Goal: Contribute content

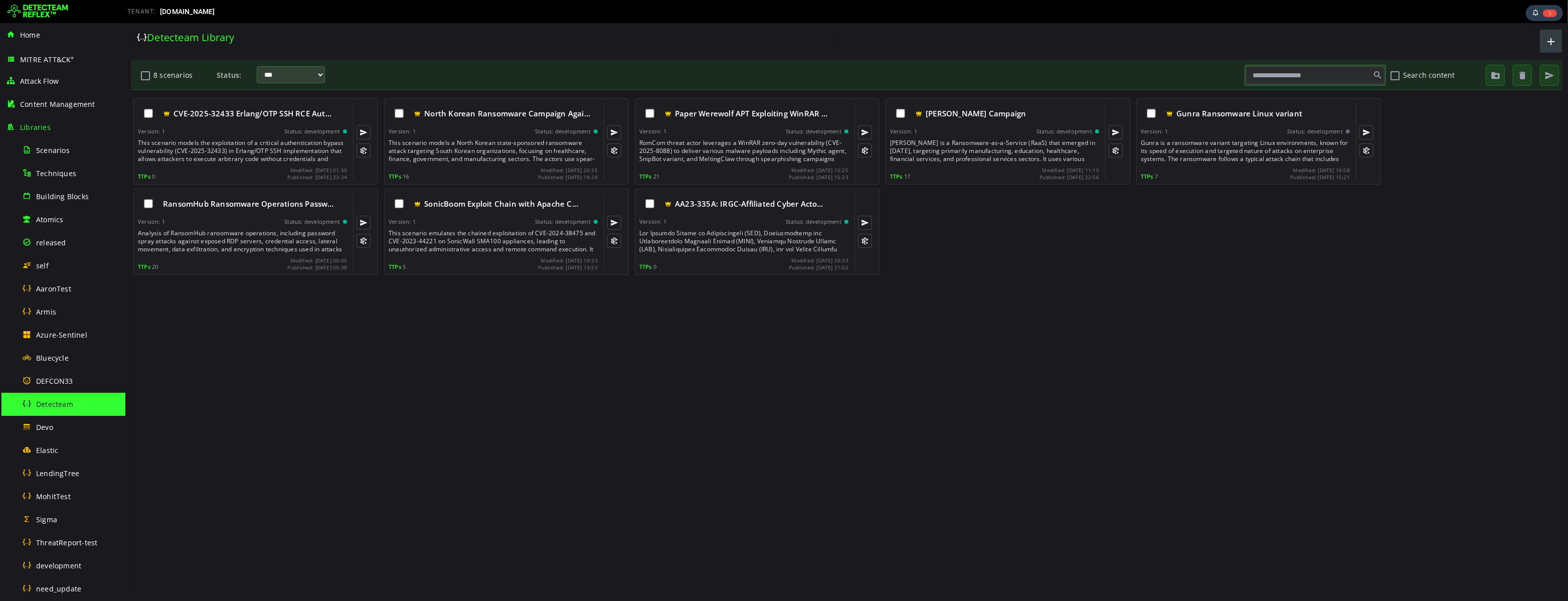
click at [1546, 41] on span "button" at bounding box center [1550, 41] width 12 height 16
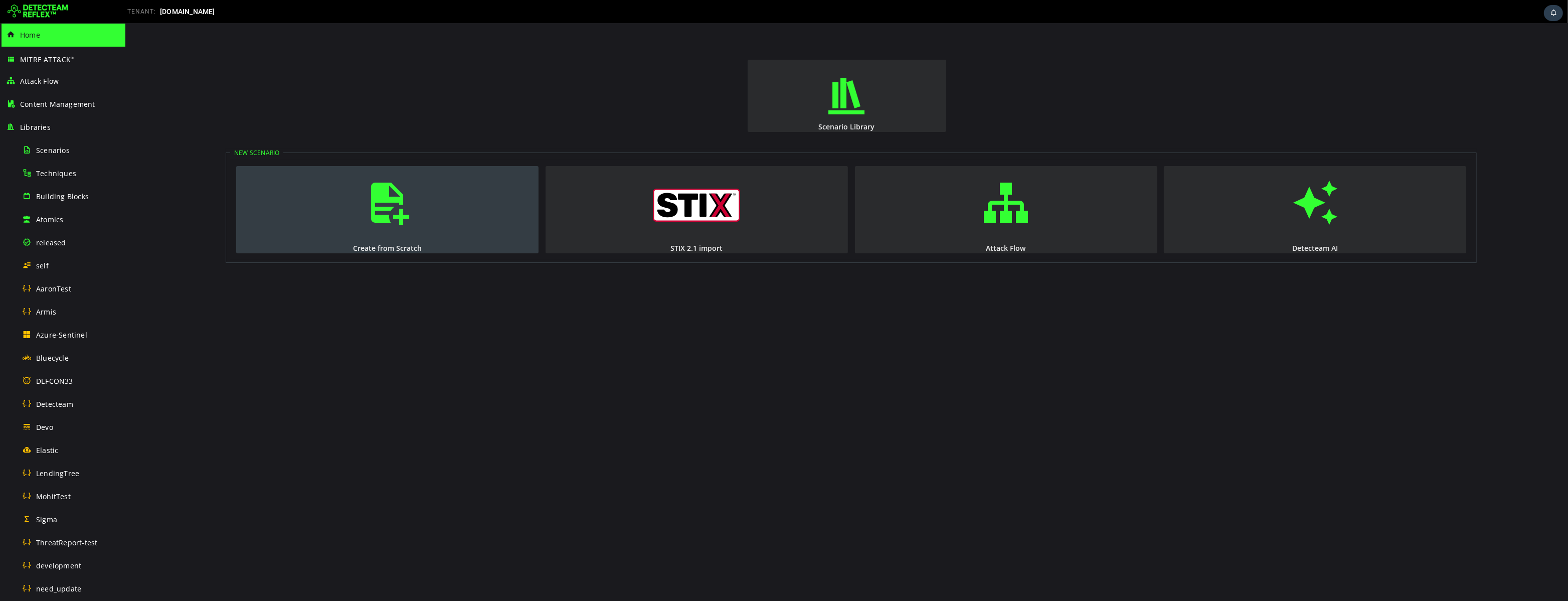
click at [392, 220] on span "button" at bounding box center [387, 203] width 10 height 68
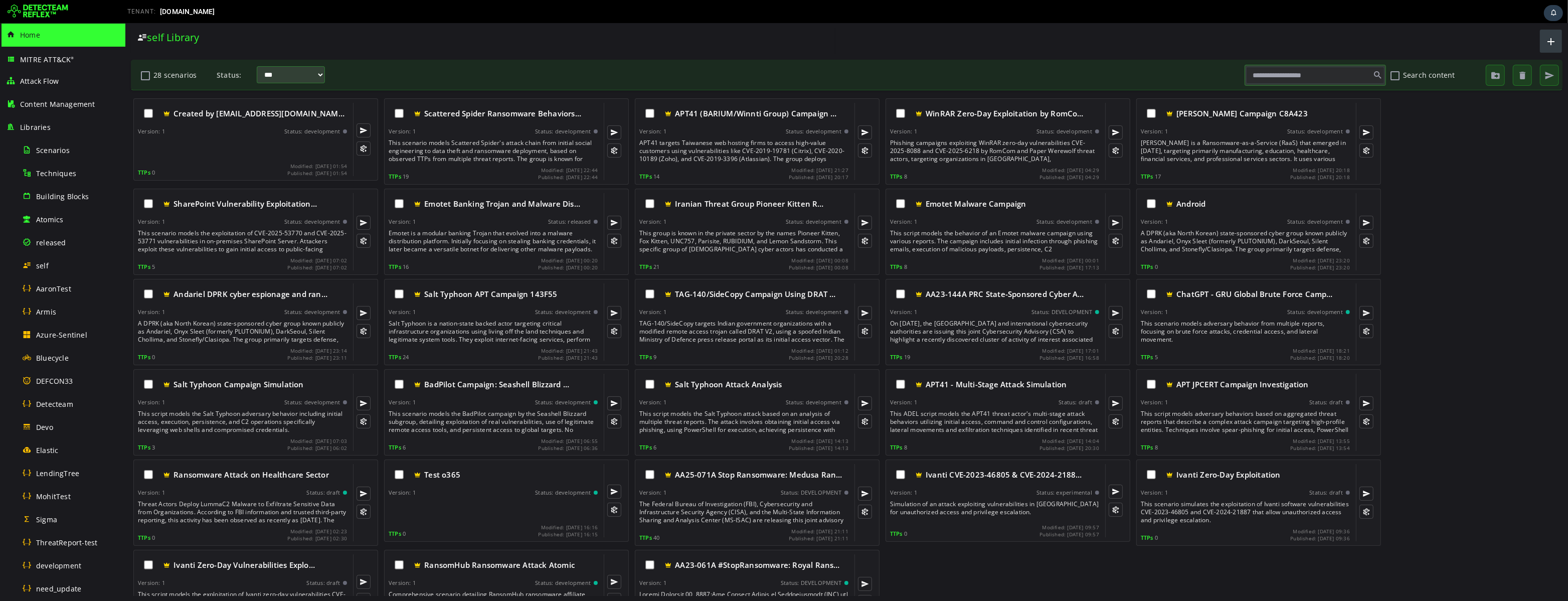
click at [1554, 41] on span "button" at bounding box center [1550, 41] width 12 height 16
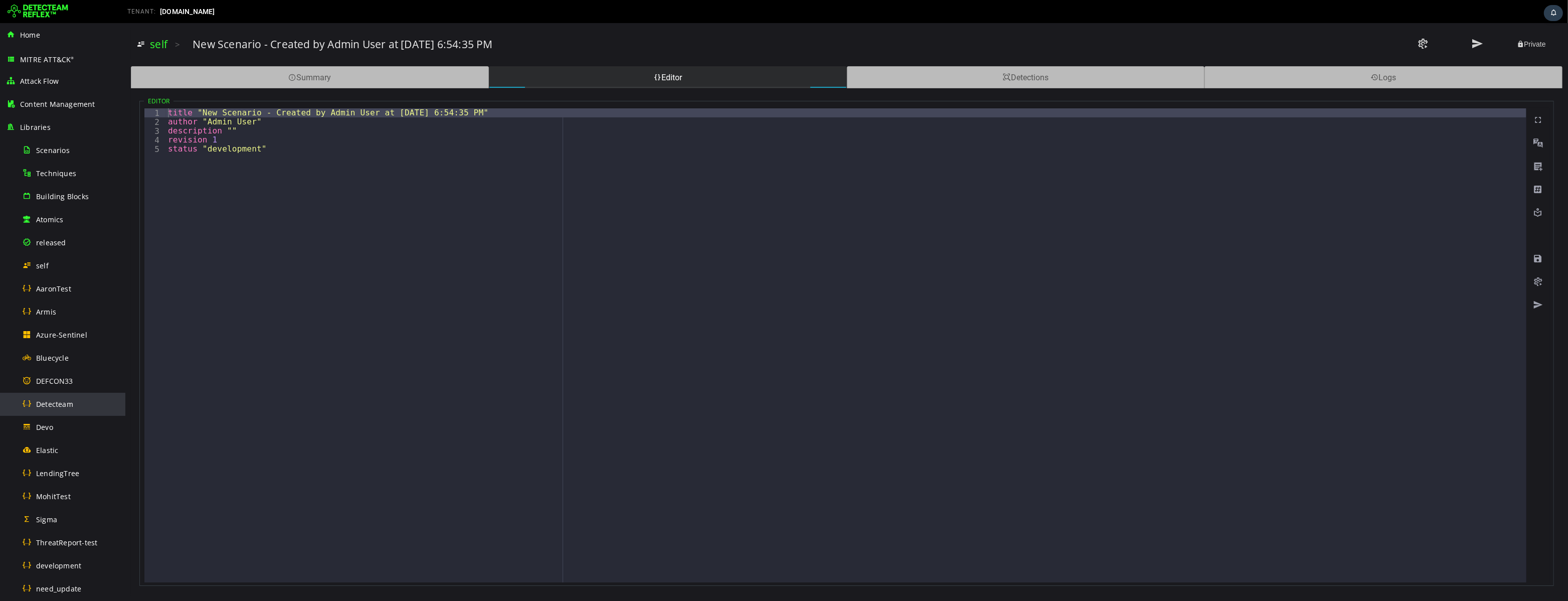
click at [52, 404] on span "Detecteam" at bounding box center [54, 404] width 37 height 10
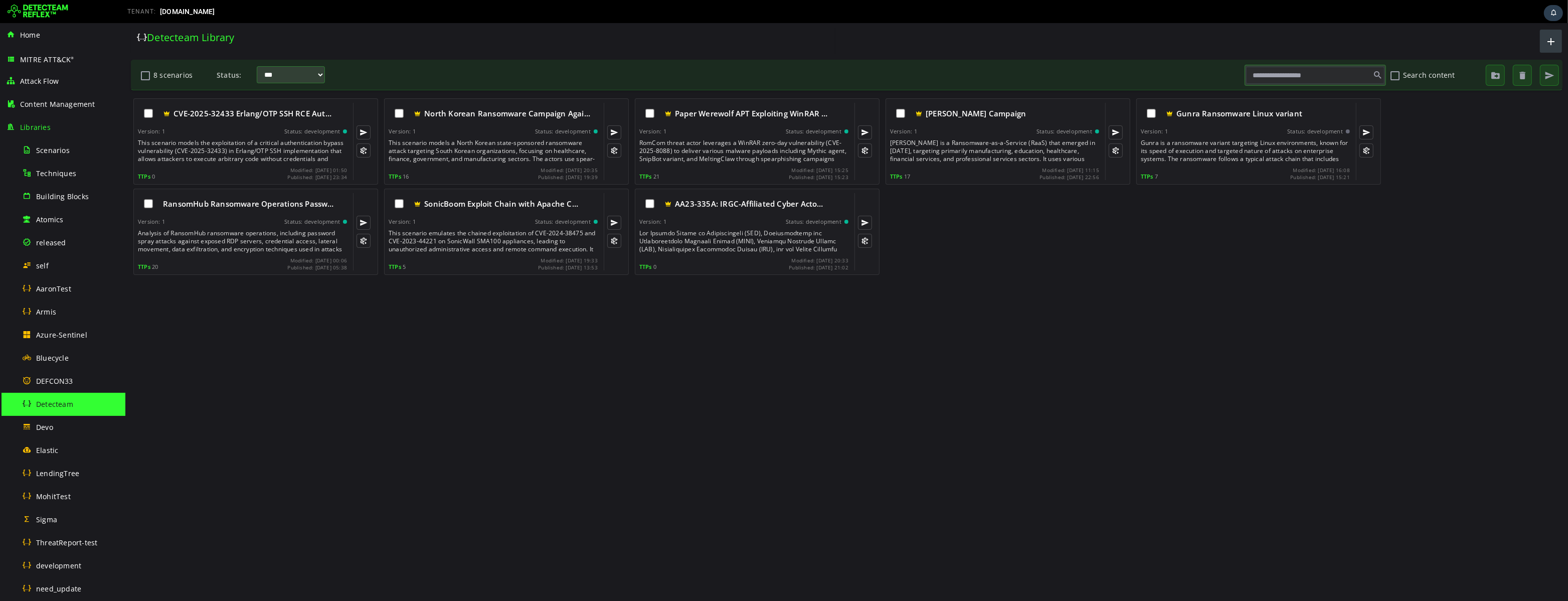
click at [1550, 43] on span "button" at bounding box center [1550, 41] width 12 height 16
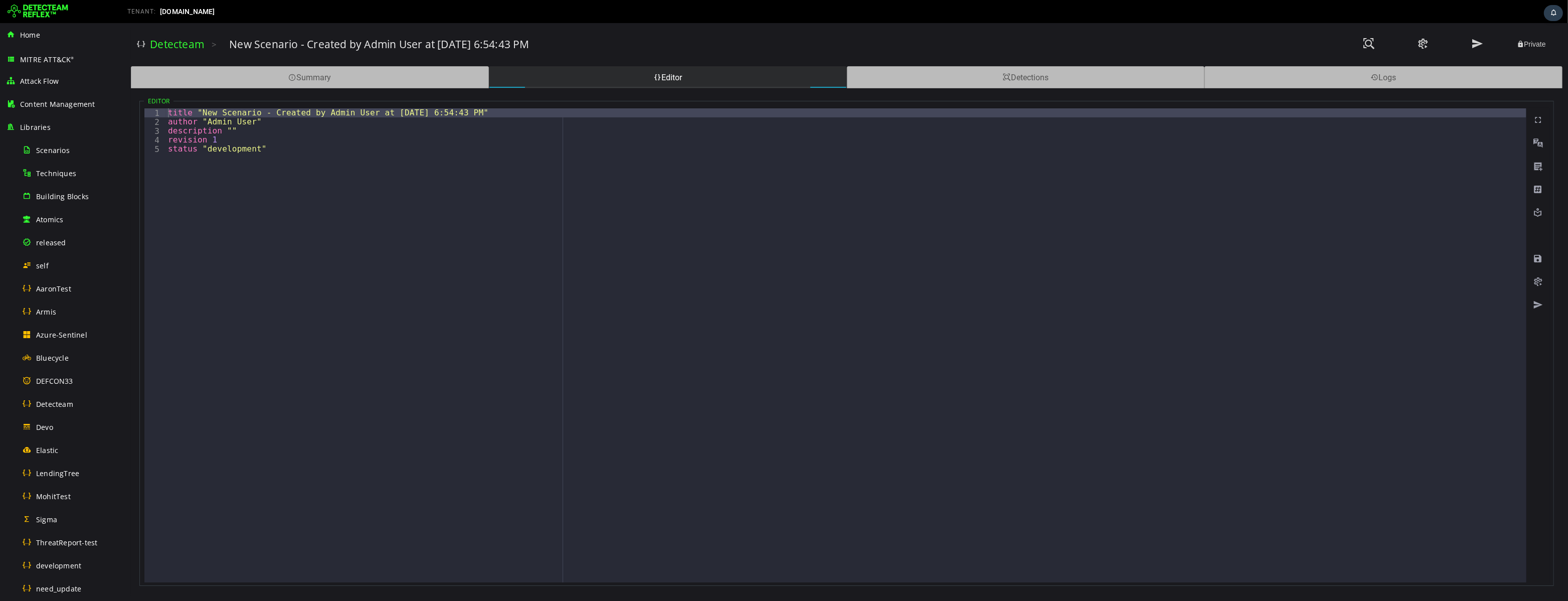
click at [292, 175] on div "title "New Scenario - Created by Admin User at 8/22/2025, 6:54:43 PM" author "A…" at bounding box center [845, 354] width 1360 height 492
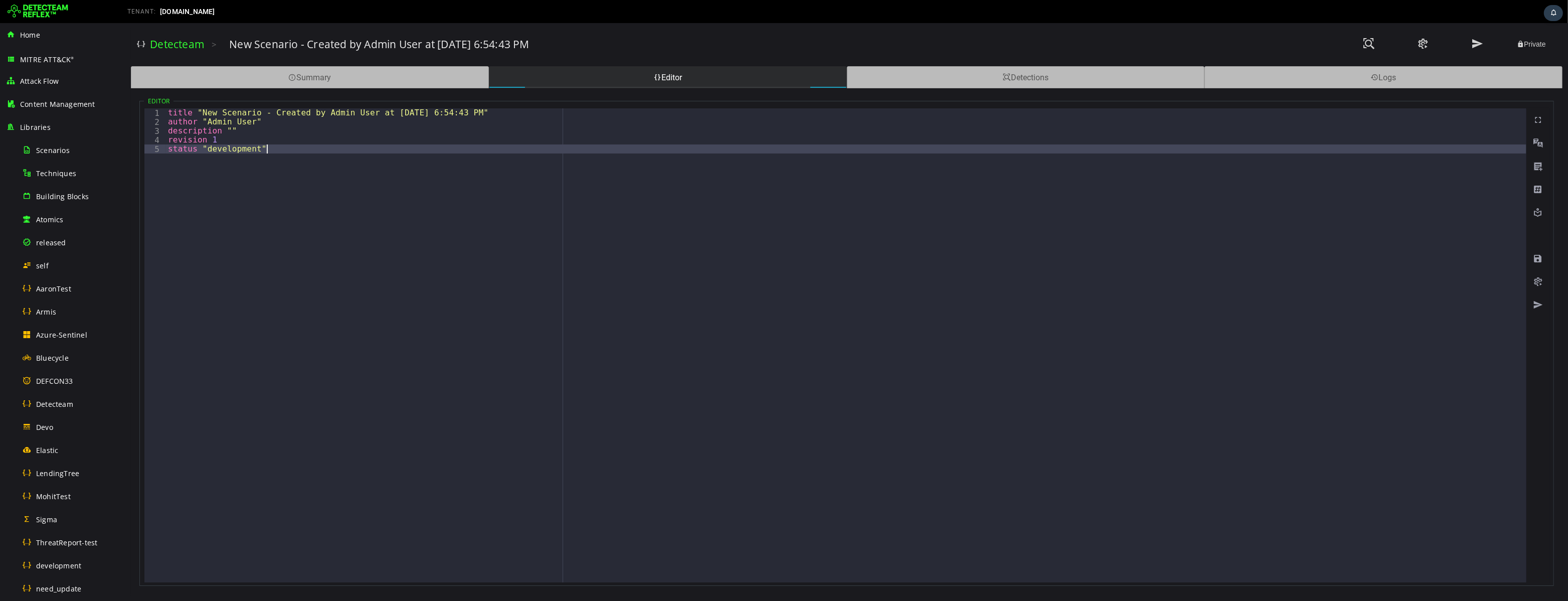
type textarea "**********"
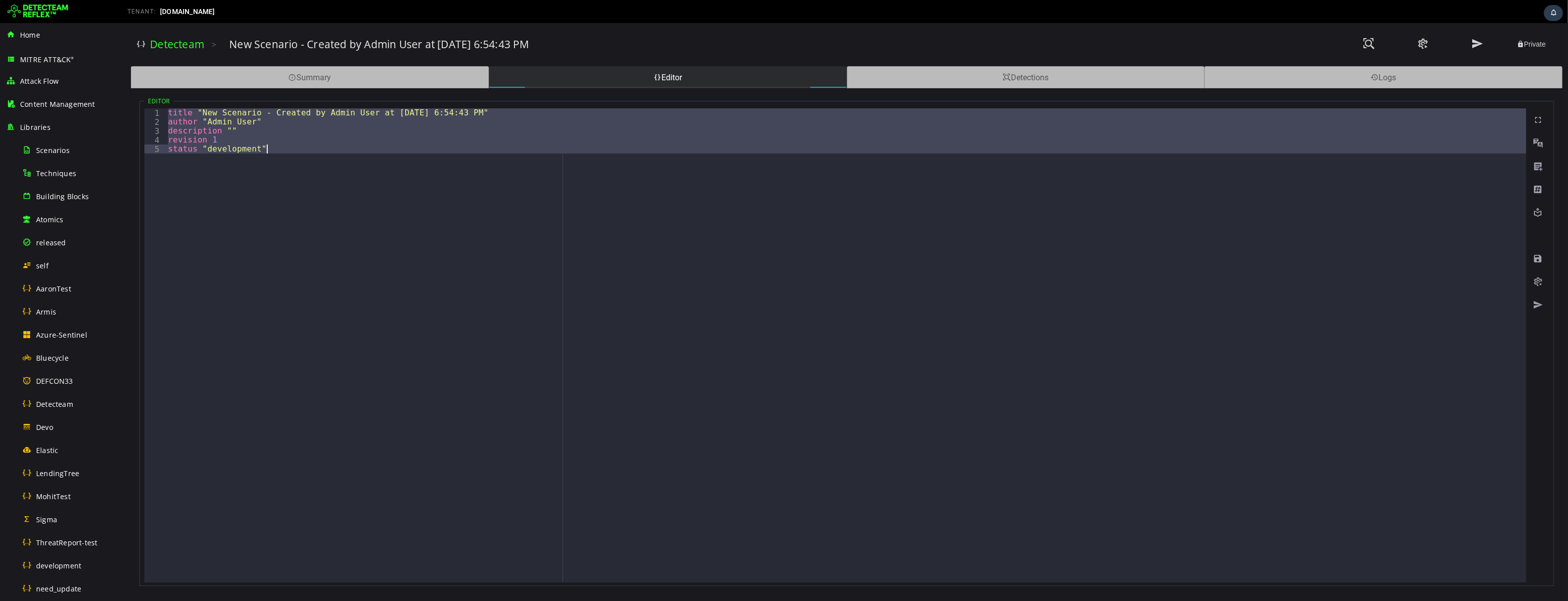
paste textarea "*"
type textarea "*"
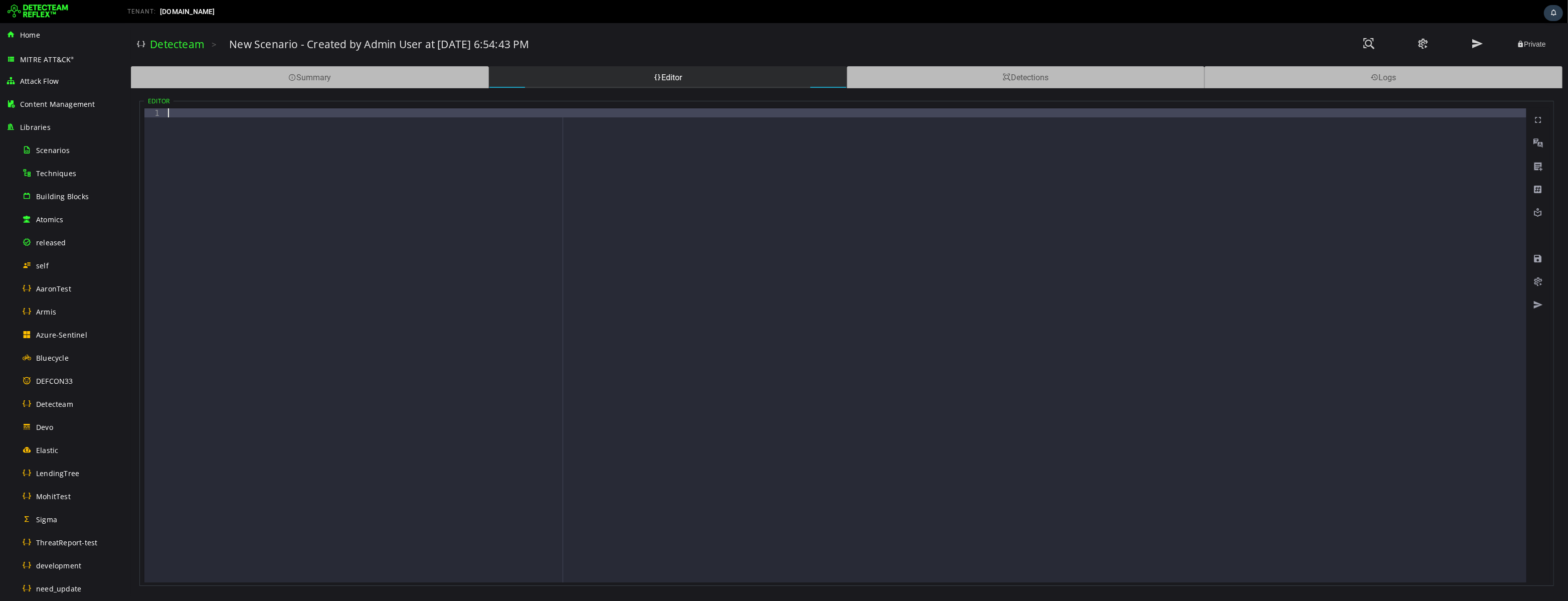
scroll to position [1927, 0]
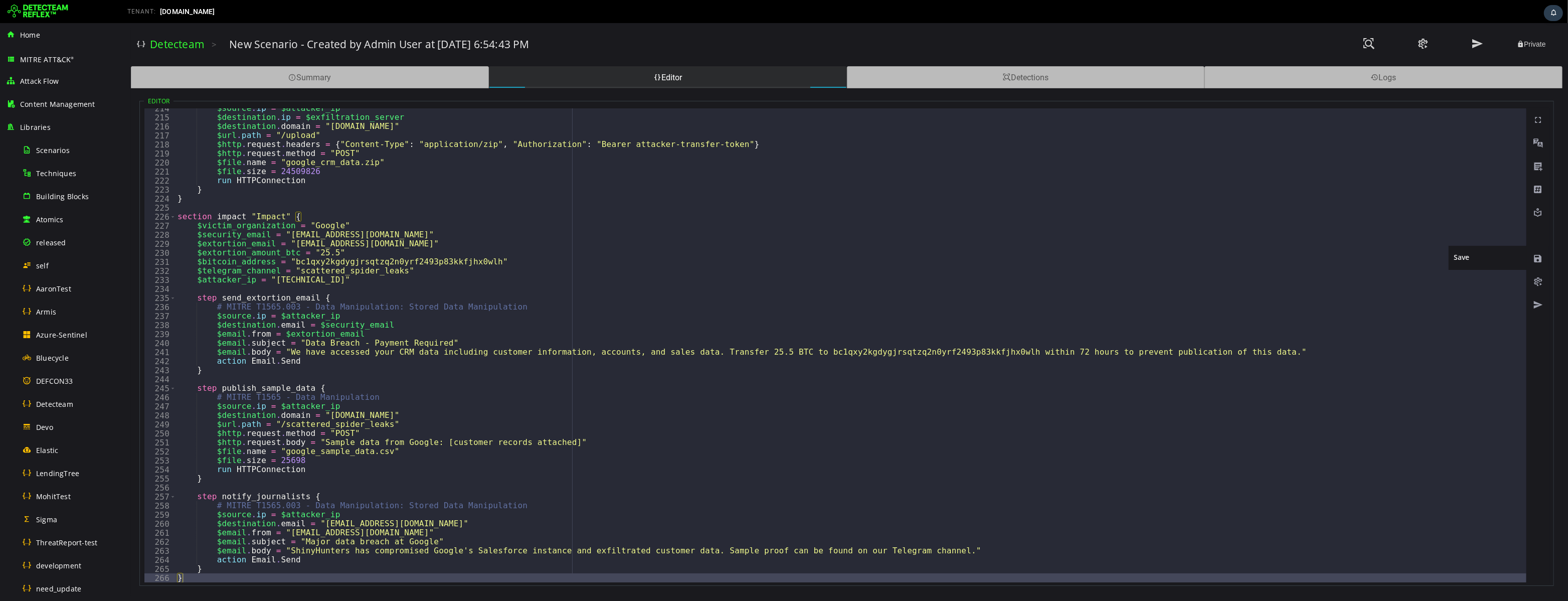
click at [1535, 258] on span at bounding box center [1538, 259] width 10 height 10
